Goal: Information Seeking & Learning: Learn about a topic

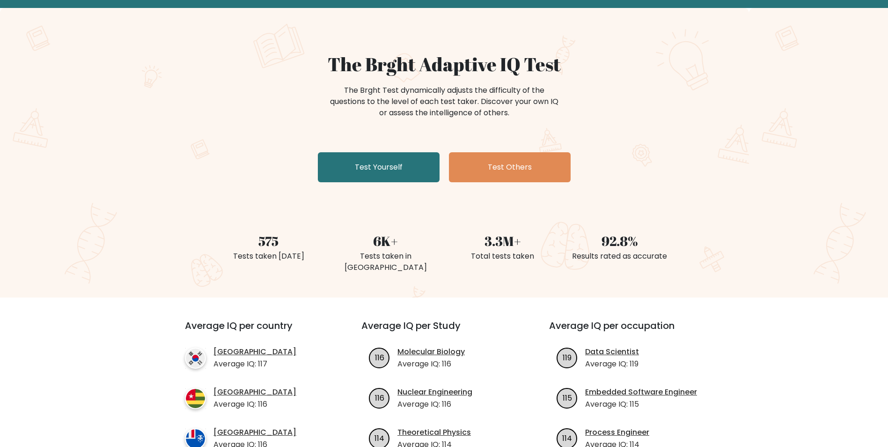
scroll to position [187, 0]
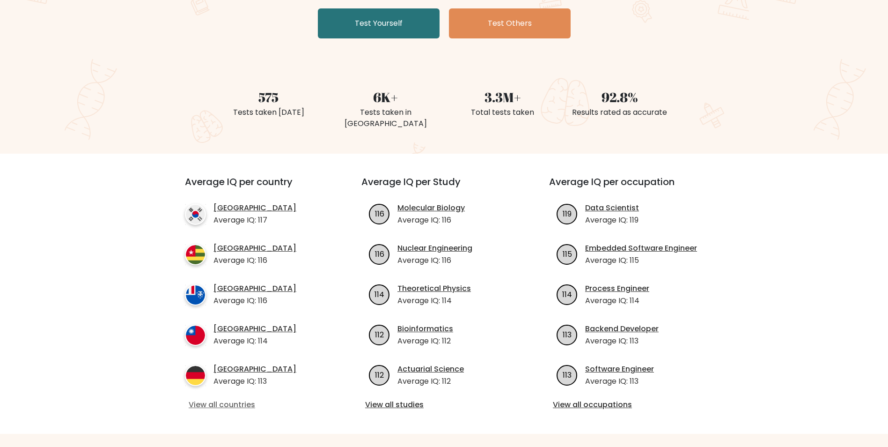
click at [232, 399] on link "View all countries" at bounding box center [256, 404] width 135 height 11
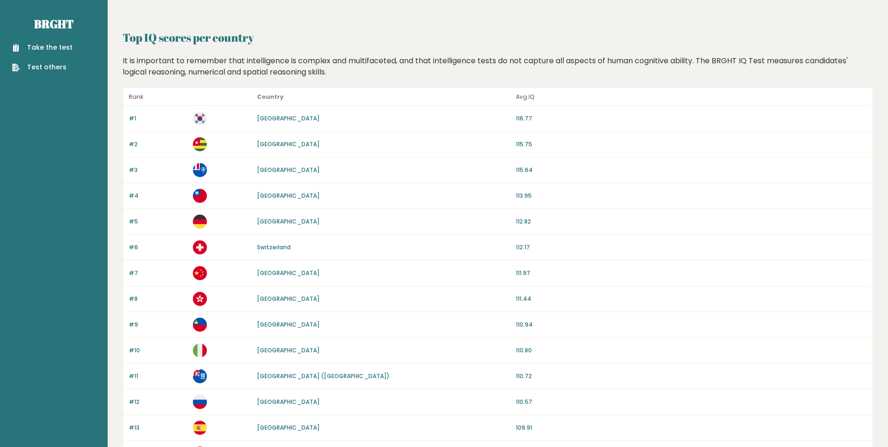
click at [50, 44] on link "Take the test" at bounding box center [42, 48] width 60 height 10
